Goal: Transaction & Acquisition: Purchase product/service

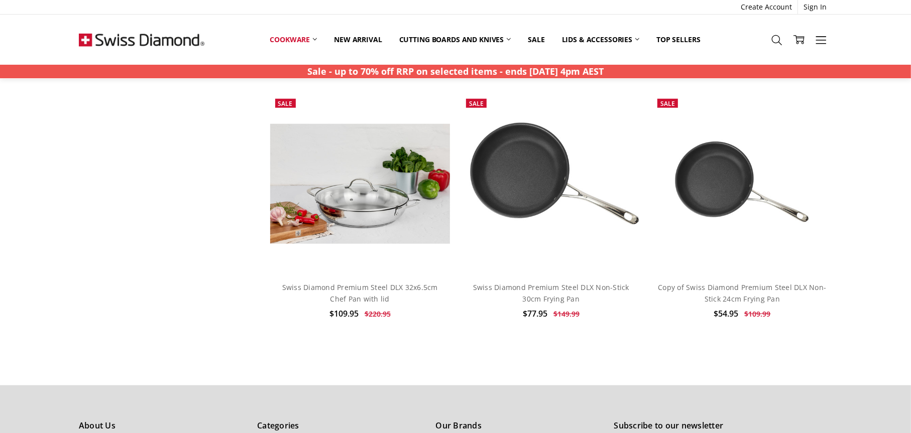
scroll to position [803, 0]
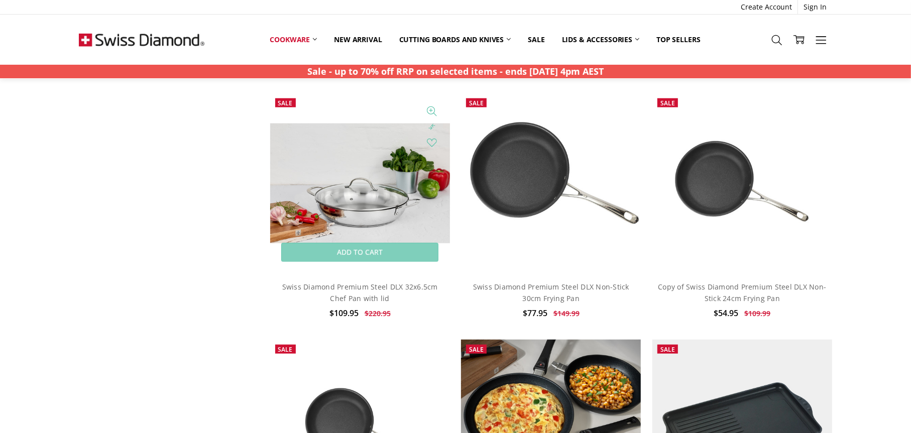
click at [354, 222] on img at bounding box center [360, 183] width 180 height 120
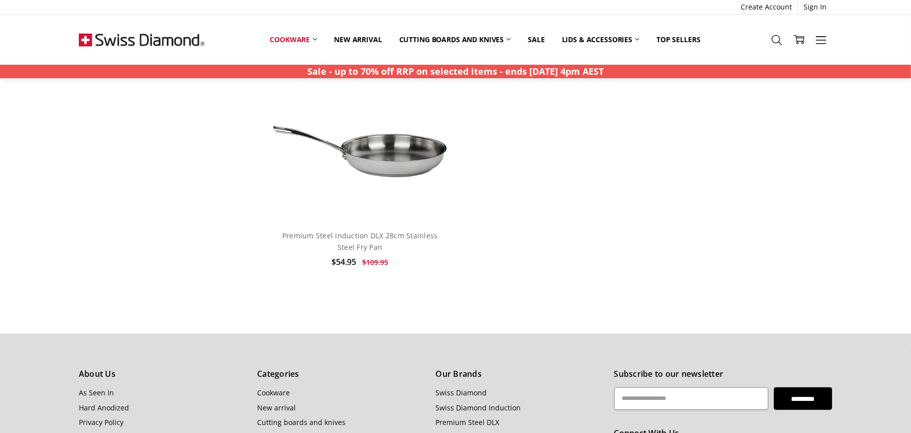
scroll to position [3363, 0]
